Goal: Transaction & Acquisition: Purchase product/service

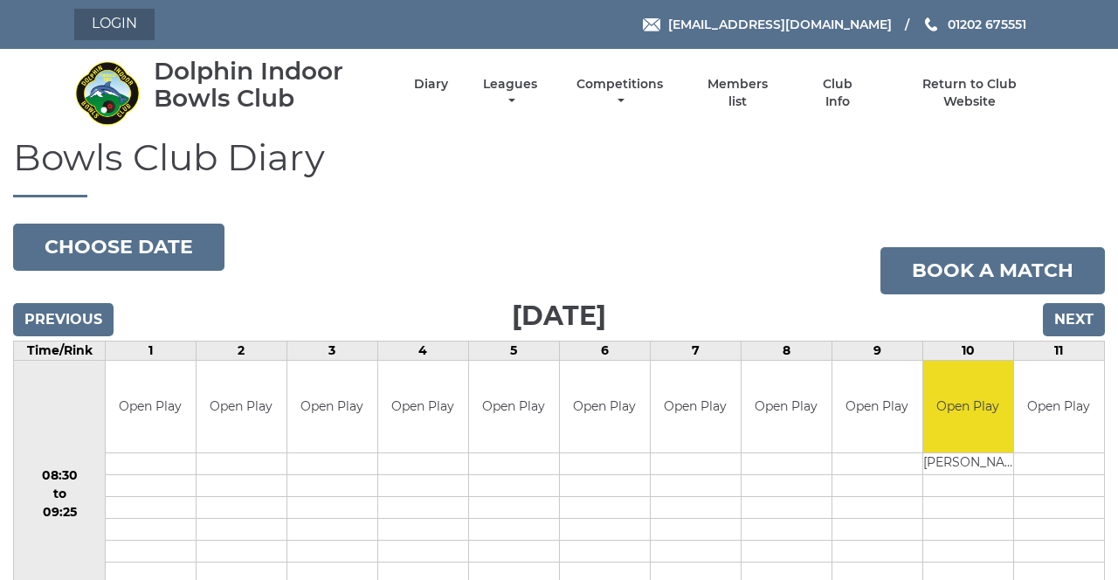
click at [115, 25] on link "Login" at bounding box center [114, 24] width 80 height 31
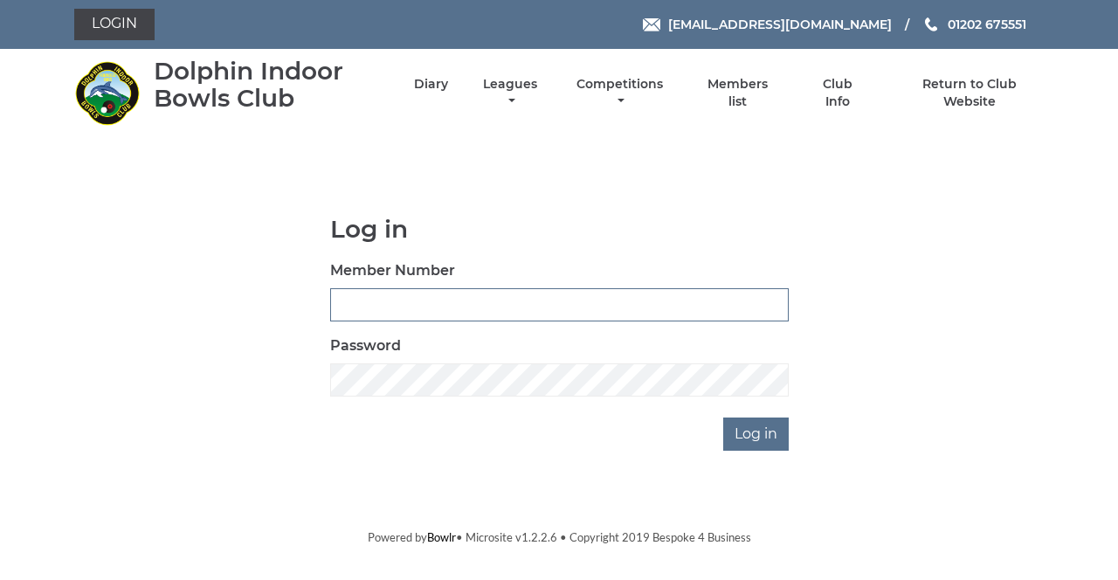
click at [592, 309] on input "Member Number" at bounding box center [559, 304] width 458 height 33
type input "4080"
click at [723, 417] on input "Log in" at bounding box center [755, 433] width 65 height 33
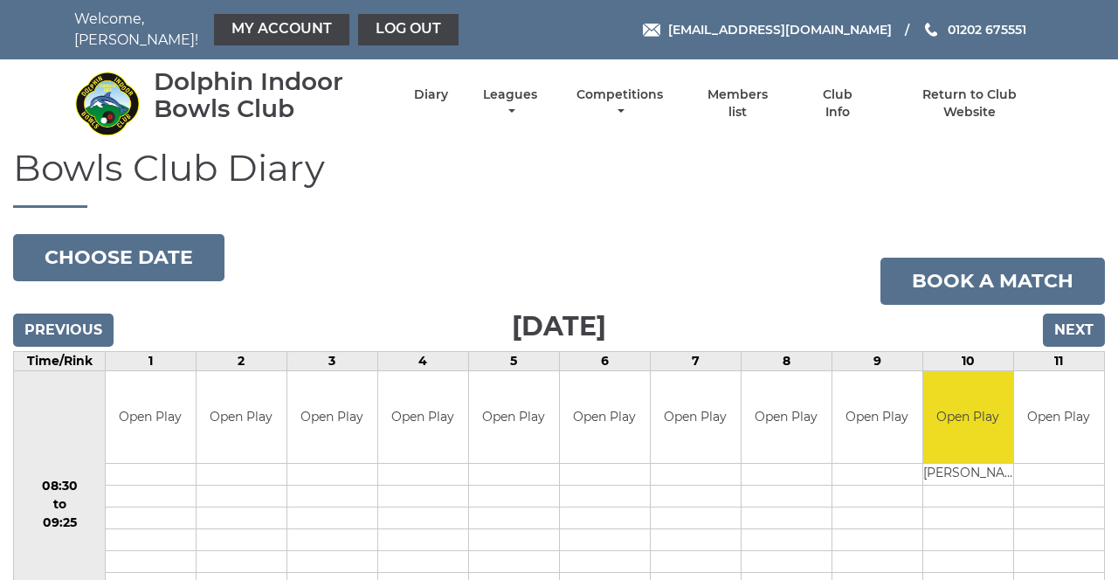
click at [239, 31] on link "My Account" at bounding box center [281, 29] width 135 height 31
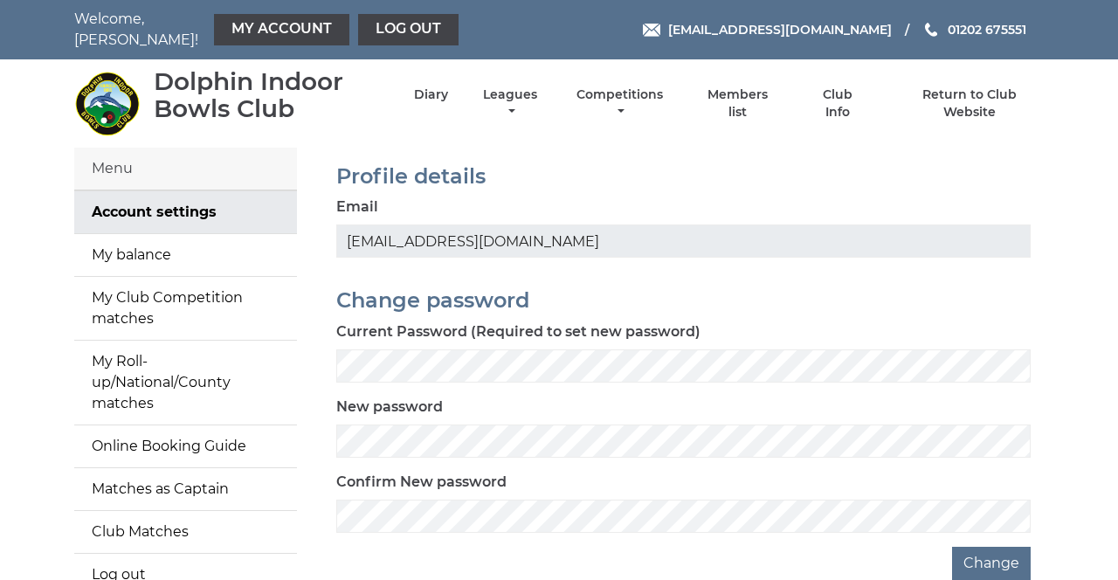
click at [196, 244] on link "My balance" at bounding box center [185, 255] width 223 height 42
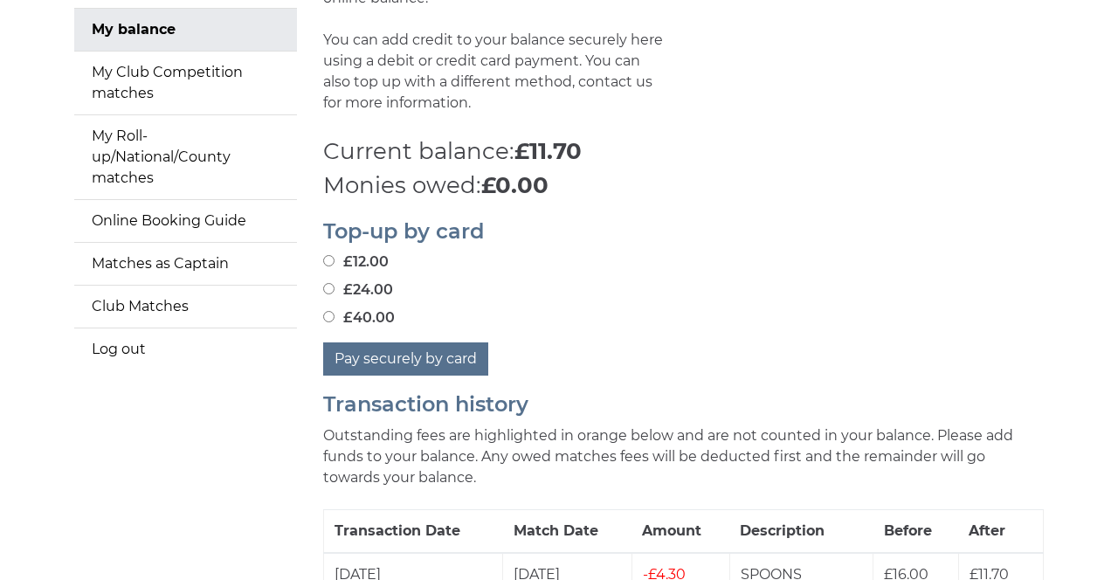
scroll to position [234, 0]
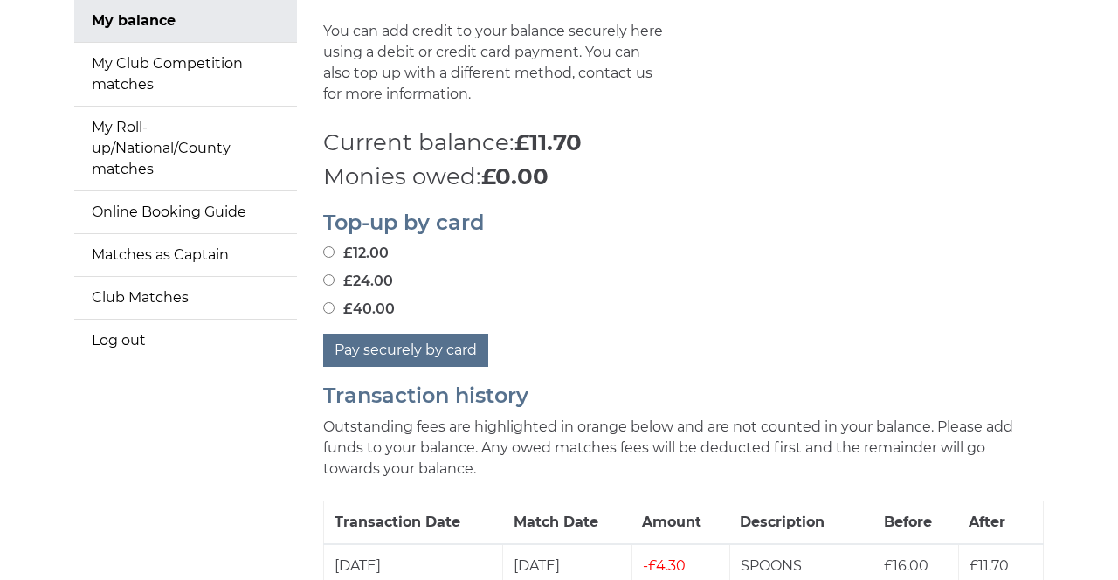
click at [332, 274] on input "£24.00" at bounding box center [328, 279] width 11 height 11
radio input "true"
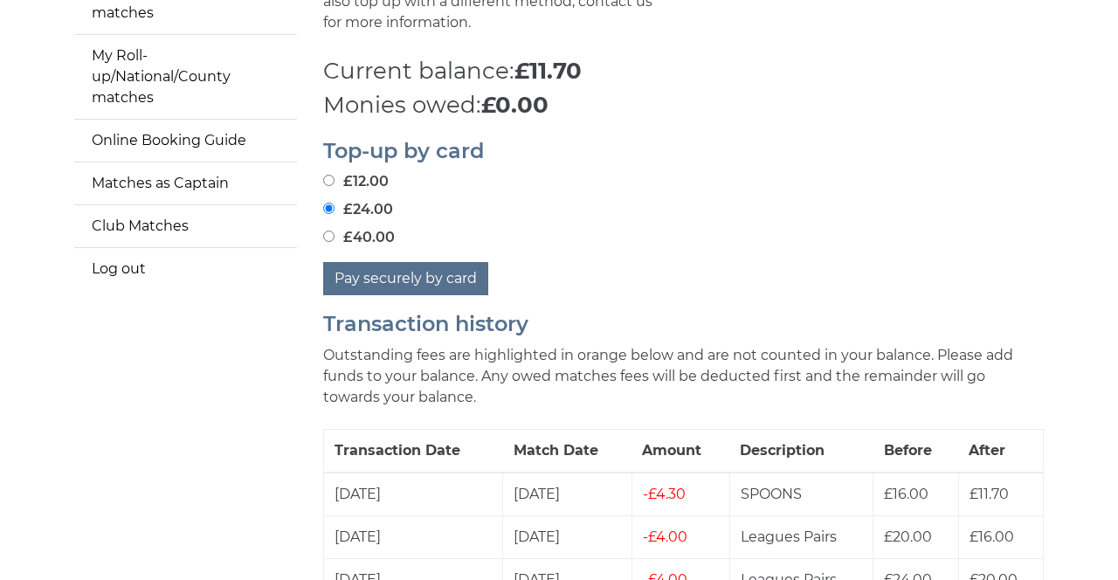
scroll to position [311, 0]
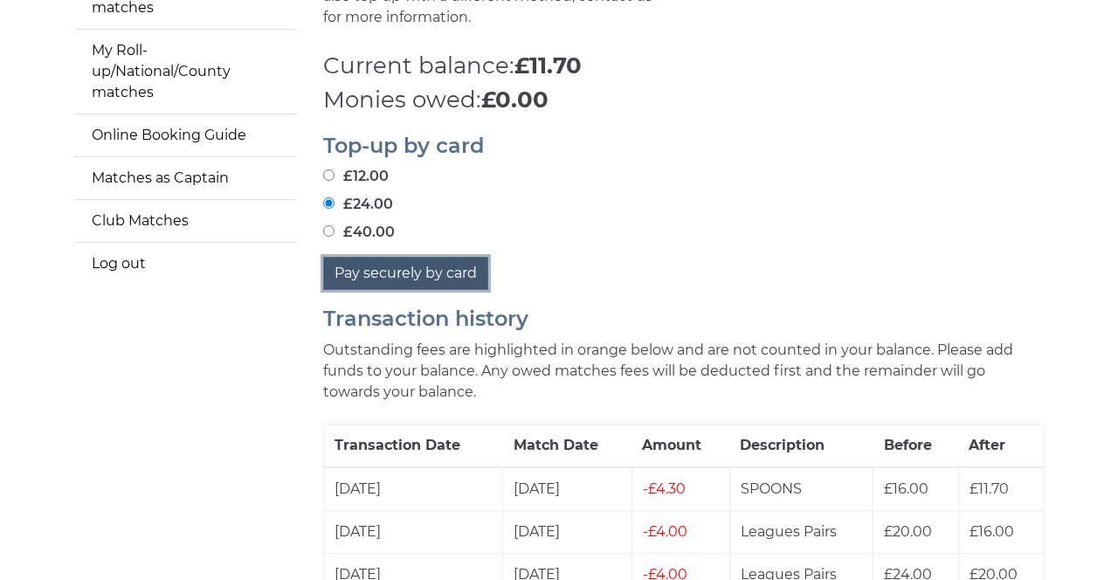
click at [448, 275] on button "Pay securely by card" at bounding box center [405, 273] width 165 height 33
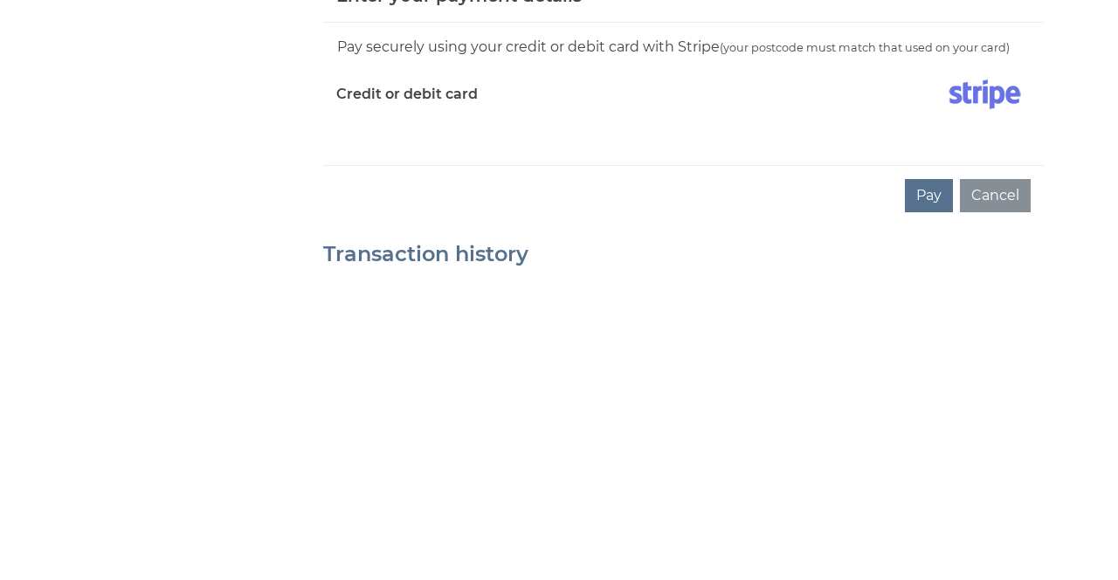
scroll to position [321, 0]
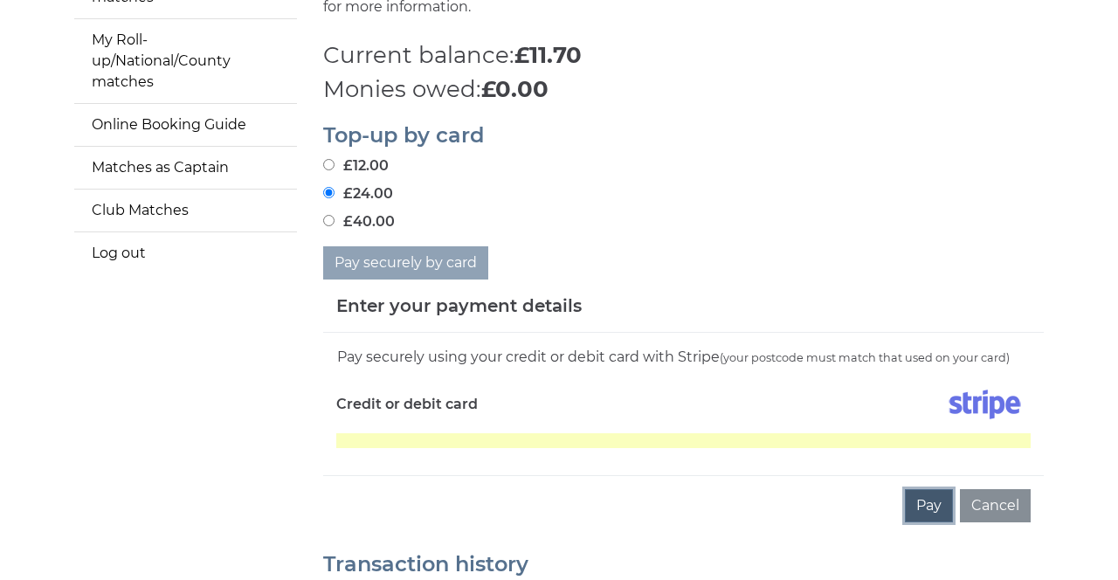
click at [932, 505] on button "Pay" at bounding box center [929, 505] width 48 height 33
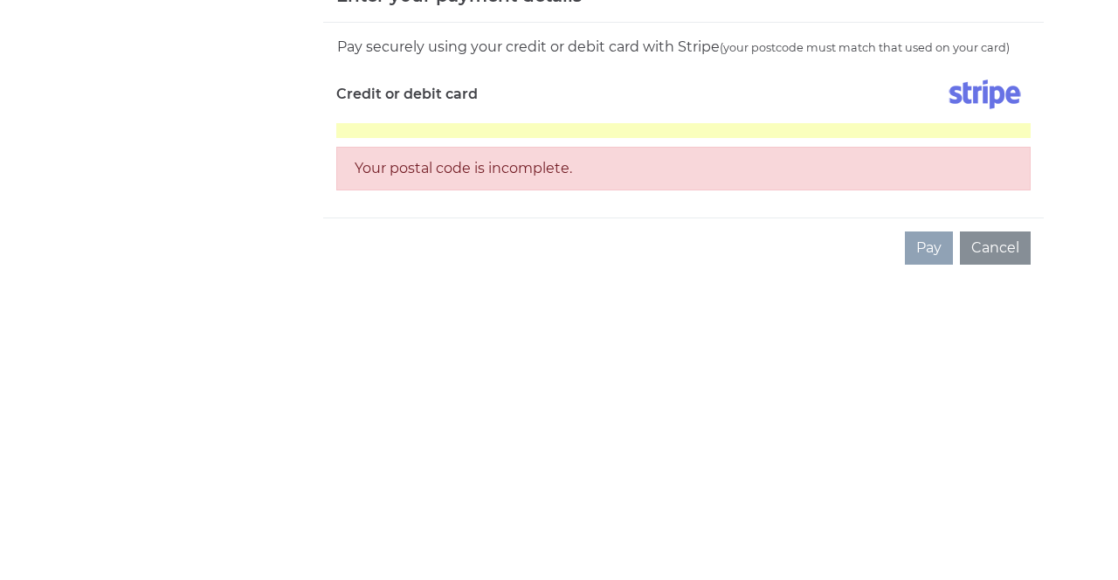
click at [585, 479] on div "Your postal code is incomplete." at bounding box center [683, 479] width 694 height 44
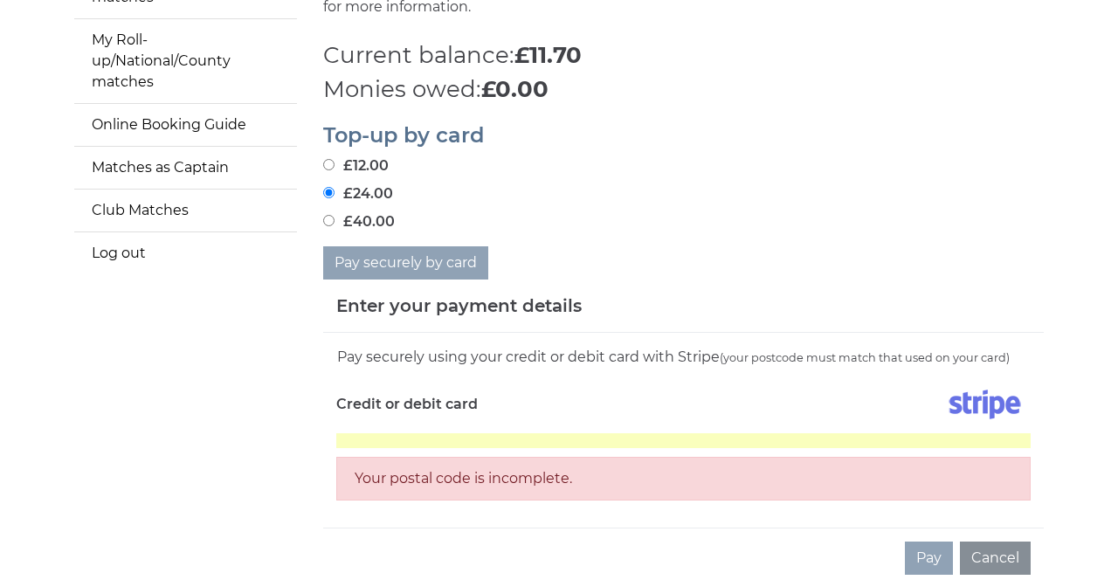
click at [618, 476] on div "Your postal code is incomplete." at bounding box center [683, 479] width 694 height 44
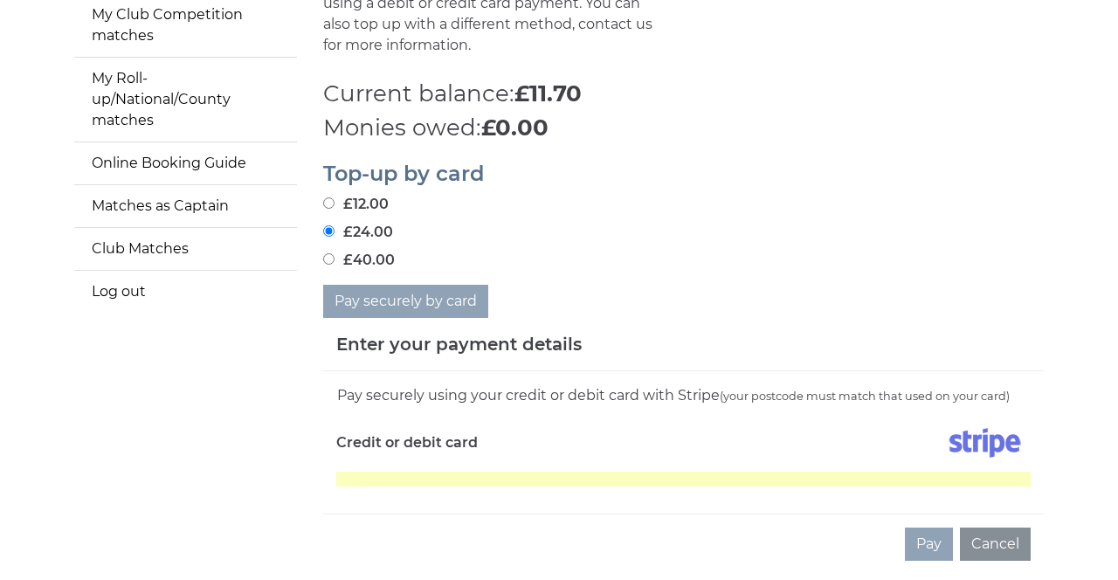
scroll to position [316, 0]
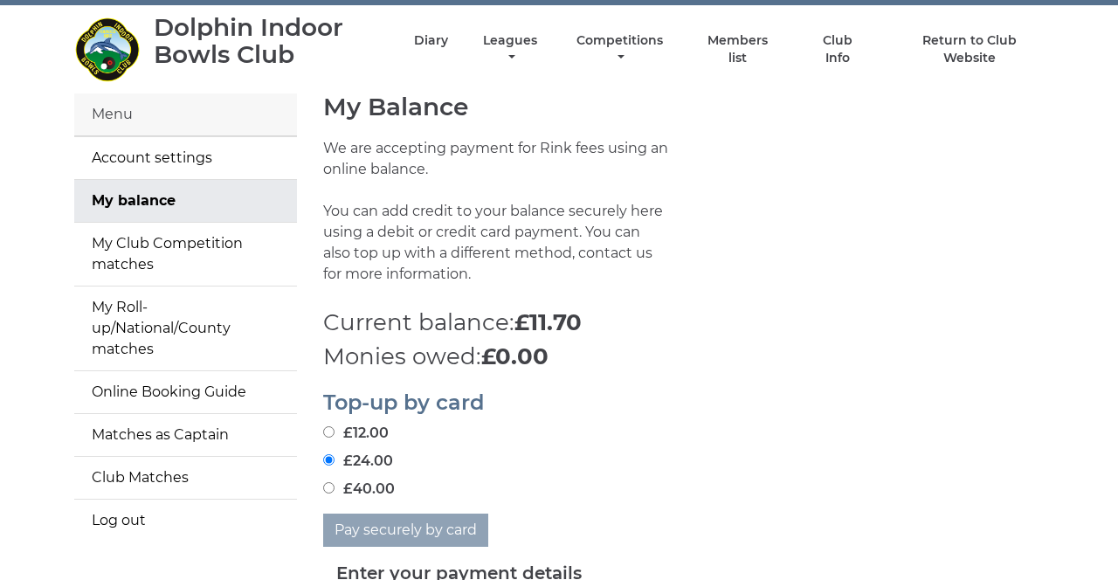
click at [723, 409] on div "Top-up by card £12.00 £24.00 £40.00 Pay securely by card" at bounding box center [683, 460] width 747 height 173
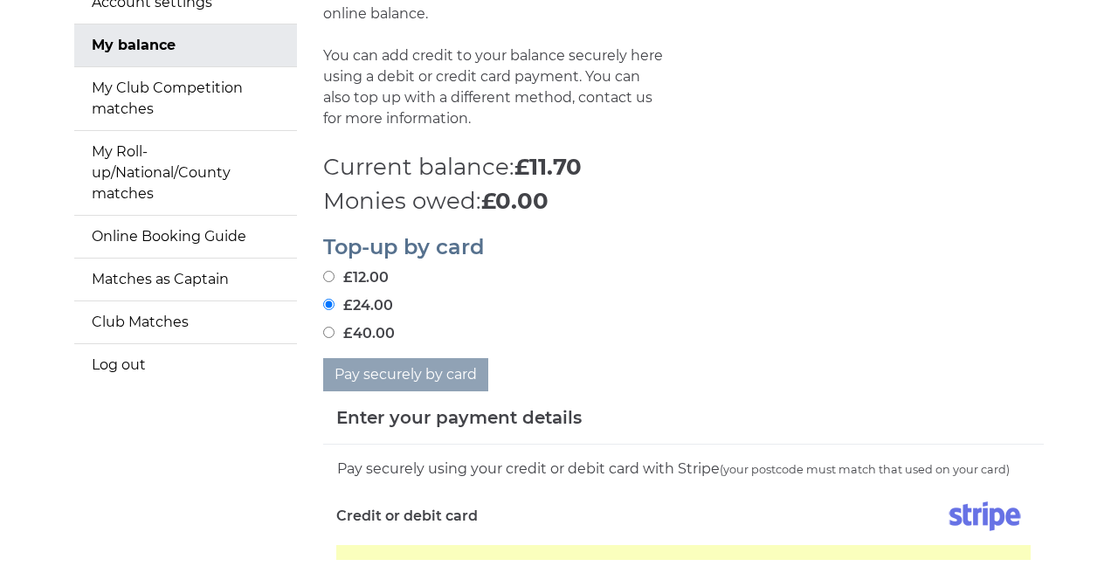
scroll to position [0, 0]
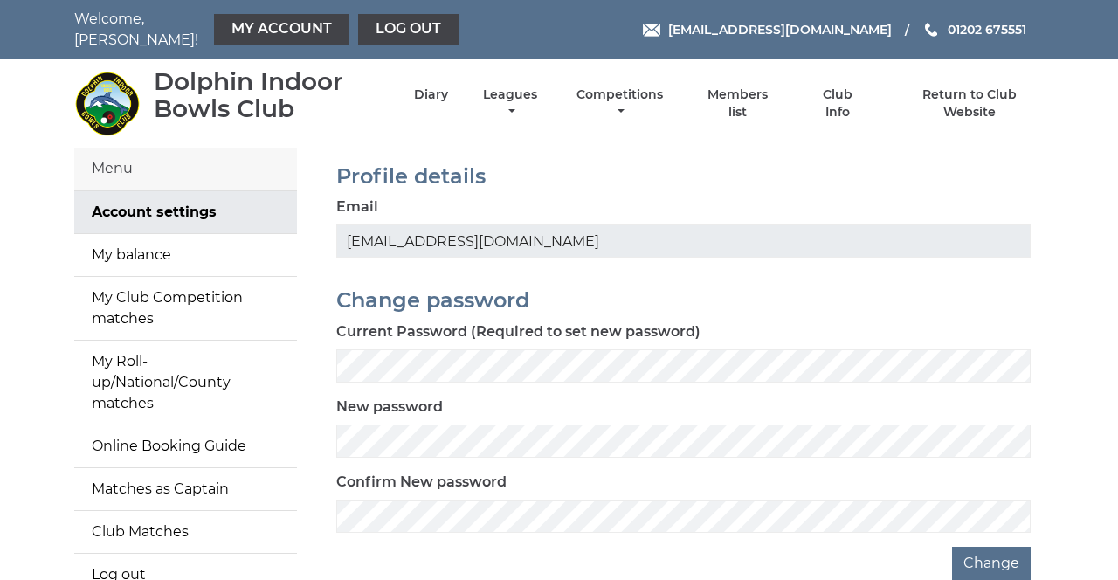
click at [159, 239] on link "My balance" at bounding box center [185, 255] width 223 height 42
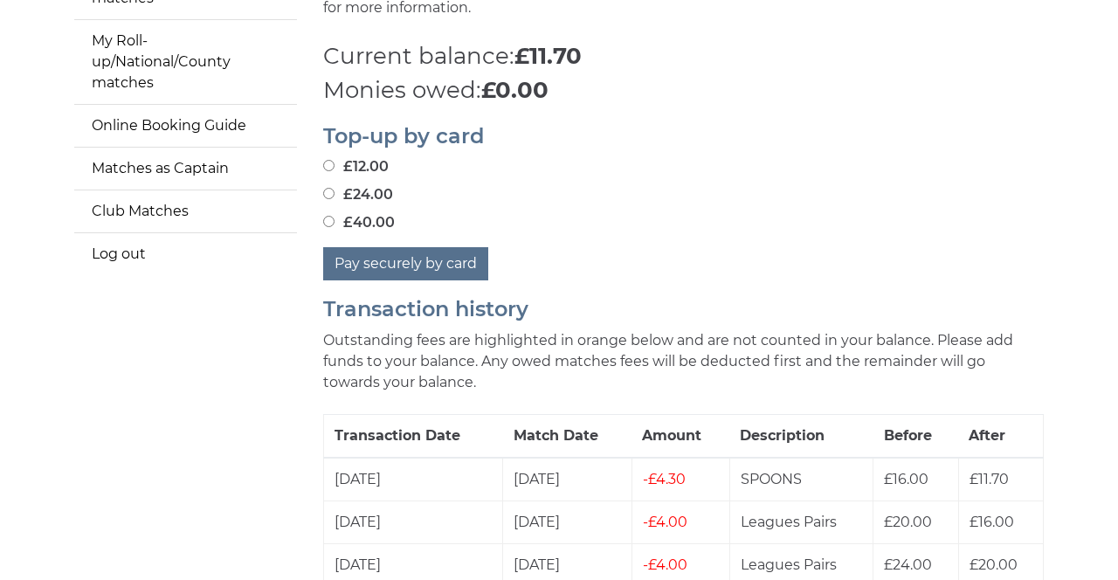
scroll to position [318, 0]
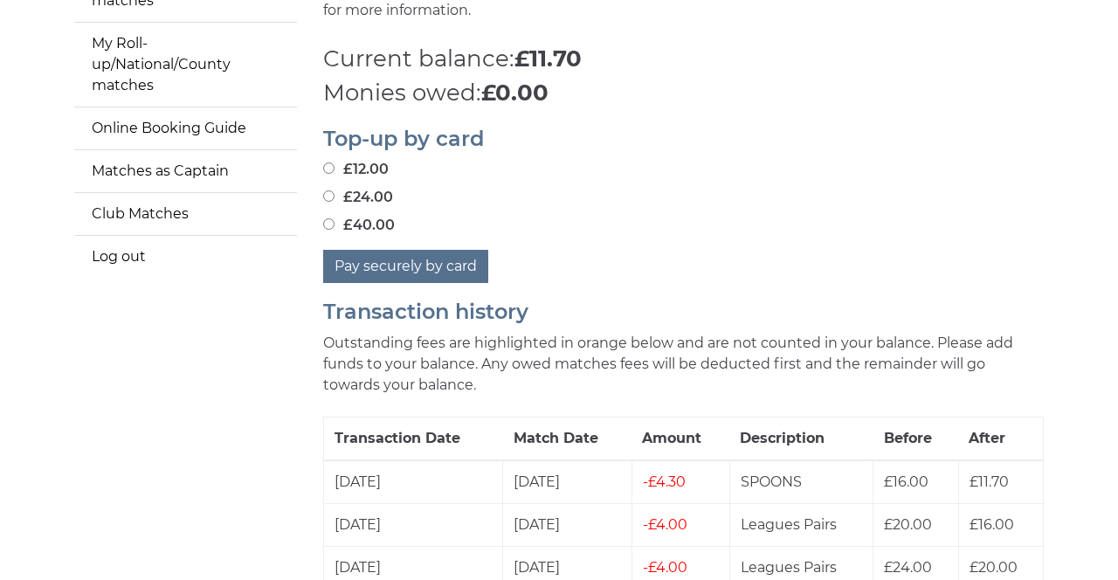
click at [334, 190] on input "£24.00" at bounding box center [328, 195] width 11 height 11
radio input "true"
click at [450, 267] on button "Pay securely by card" at bounding box center [405, 266] width 165 height 33
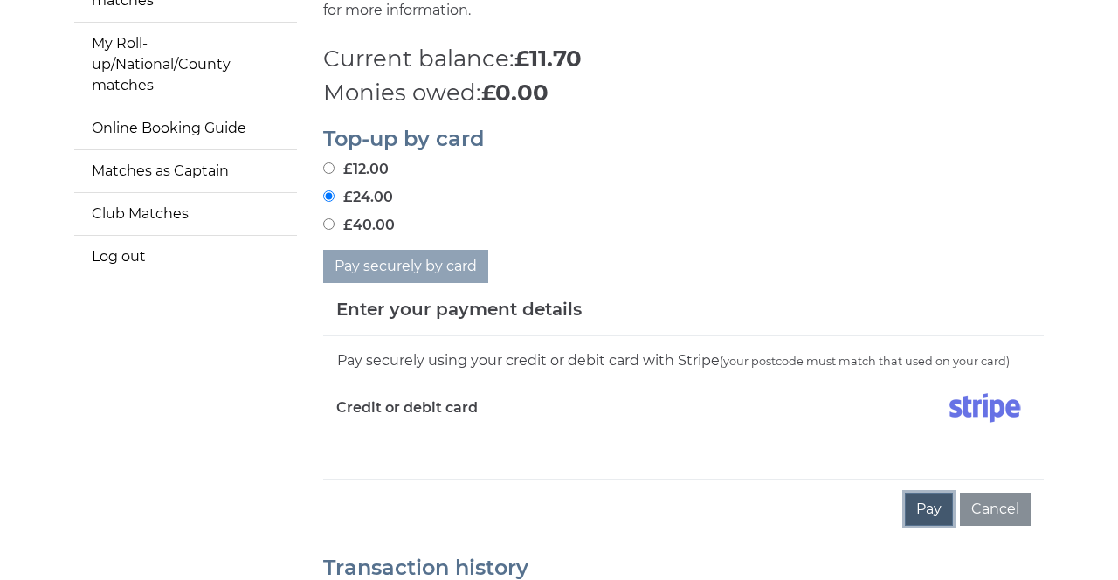
click at [934, 510] on button "Pay" at bounding box center [929, 509] width 48 height 33
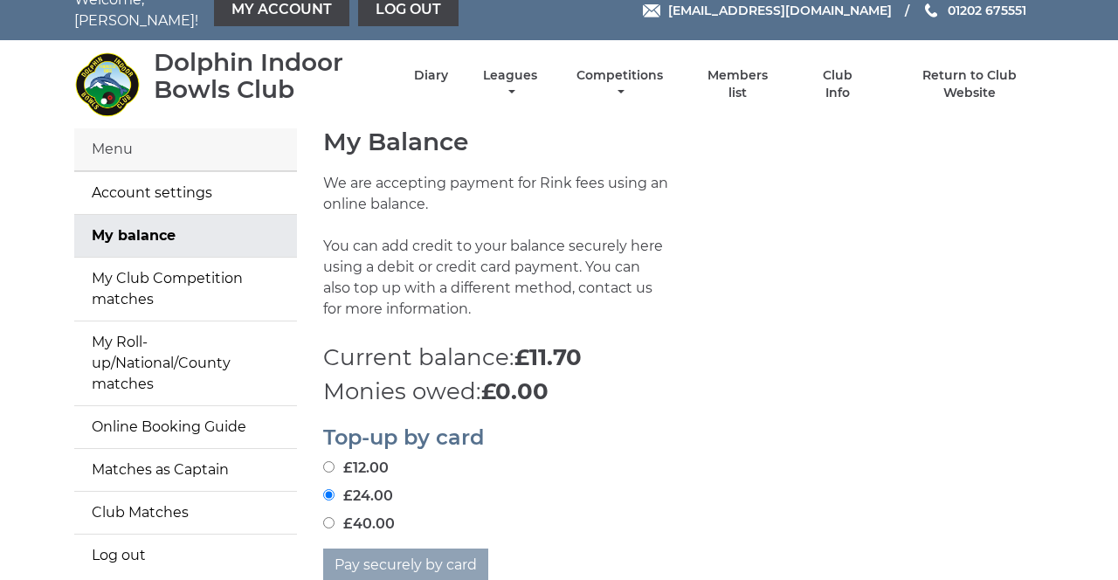
scroll to position [0, 0]
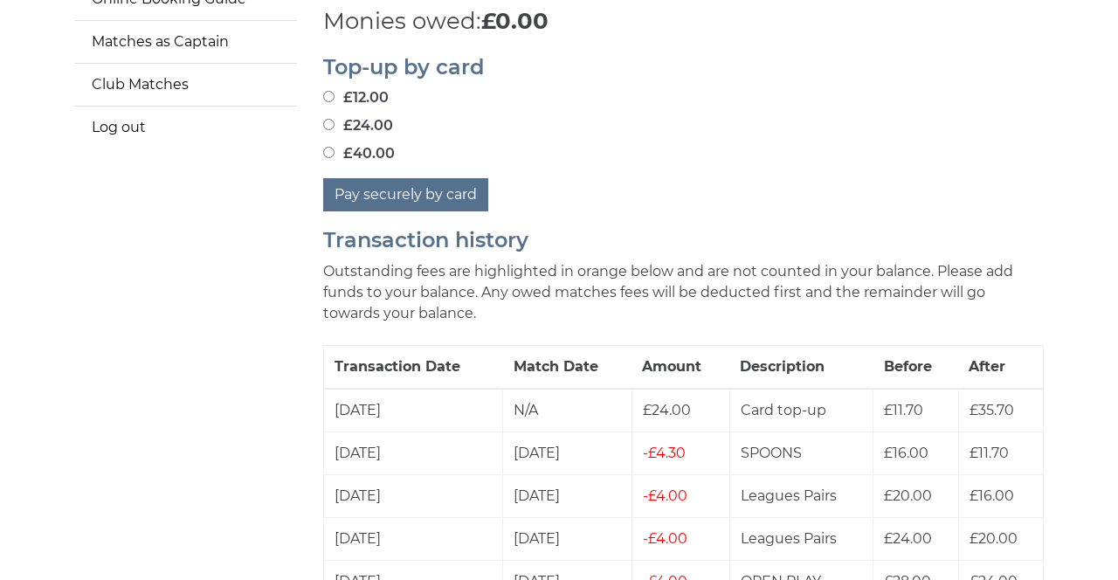
scroll to position [447, 0]
